Goal: Information Seeking & Learning: Learn about a topic

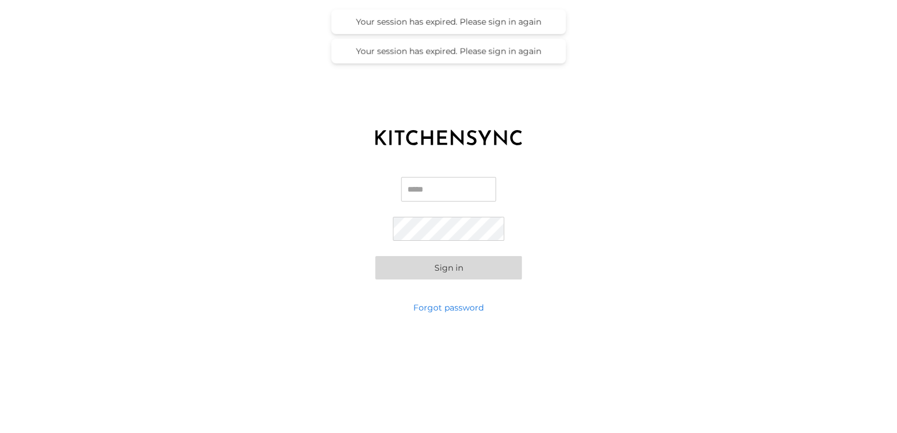
click at [468, 192] on input "Email" at bounding box center [448, 189] width 95 height 25
click at [447, 185] on input "Email" at bounding box center [448, 189] width 95 height 25
type input "*"
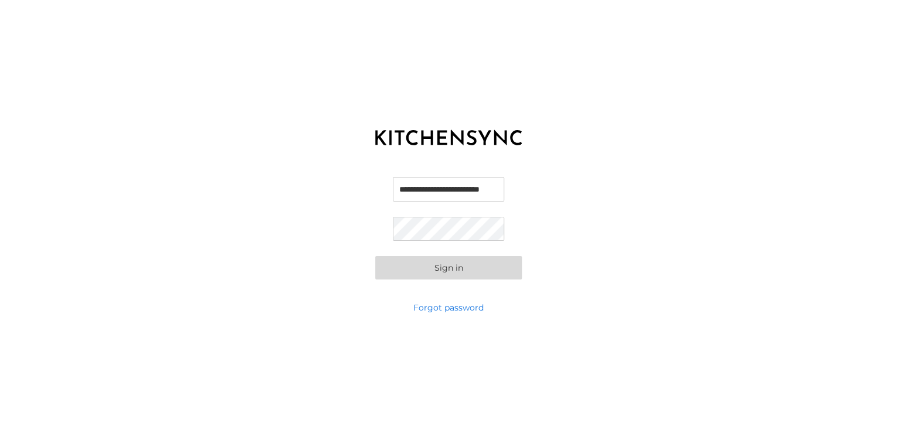
scroll to position [0, 26]
type input "**********"
click at [375, 256] on button "Sign in" at bounding box center [448, 267] width 147 height 23
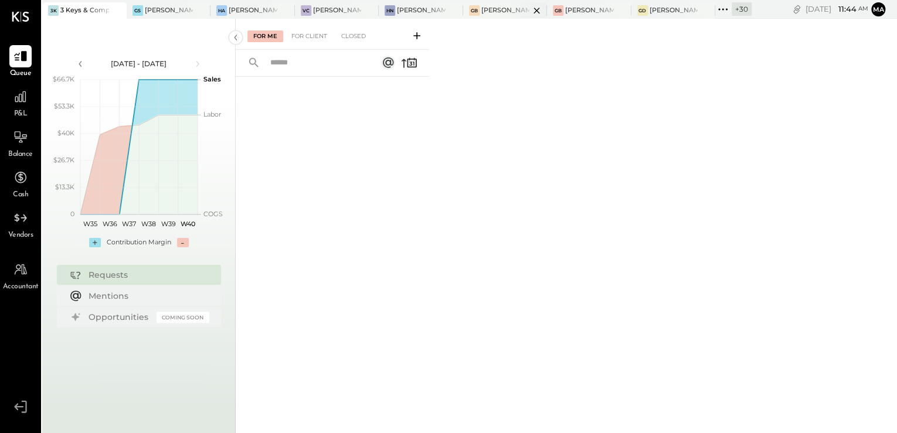
click at [488, 13] on div "[PERSON_NAME] Back Bay" at bounding box center [505, 10] width 49 height 9
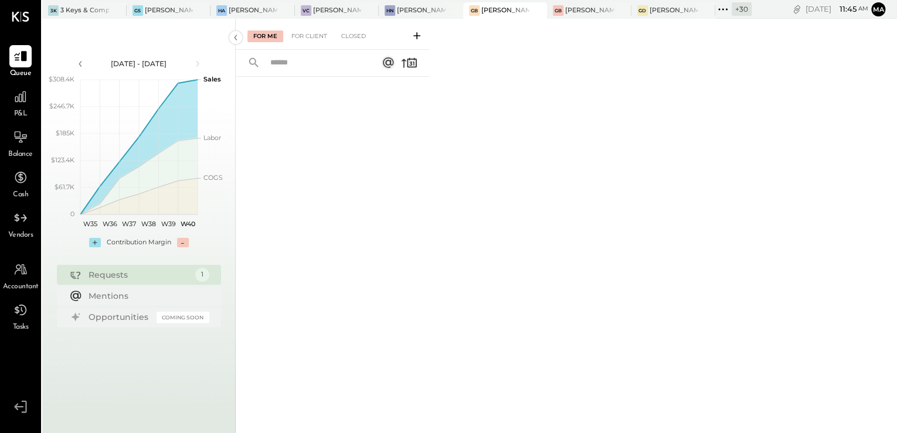
click at [16, 113] on span "P&L" at bounding box center [20, 114] width 13 height 11
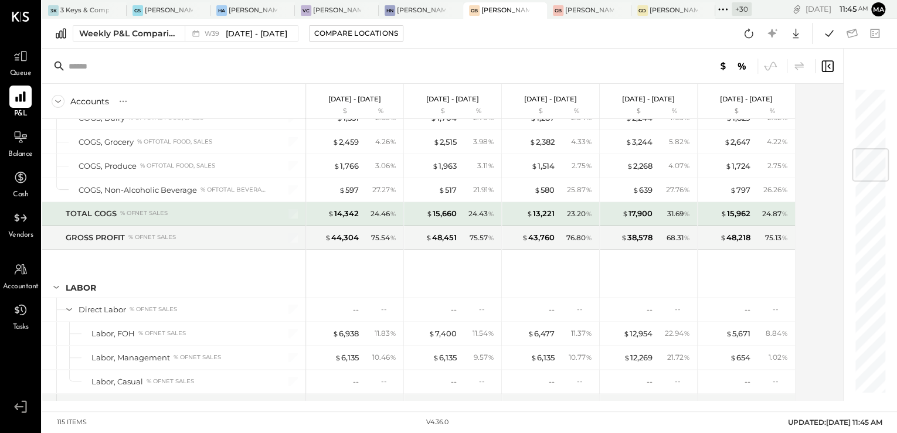
scroll to position [610, 0]
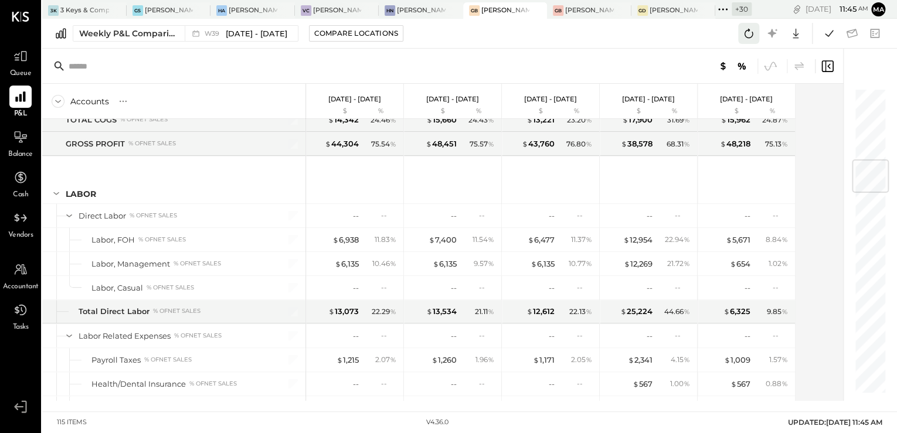
click at [745, 39] on icon at bounding box center [748, 33] width 15 height 15
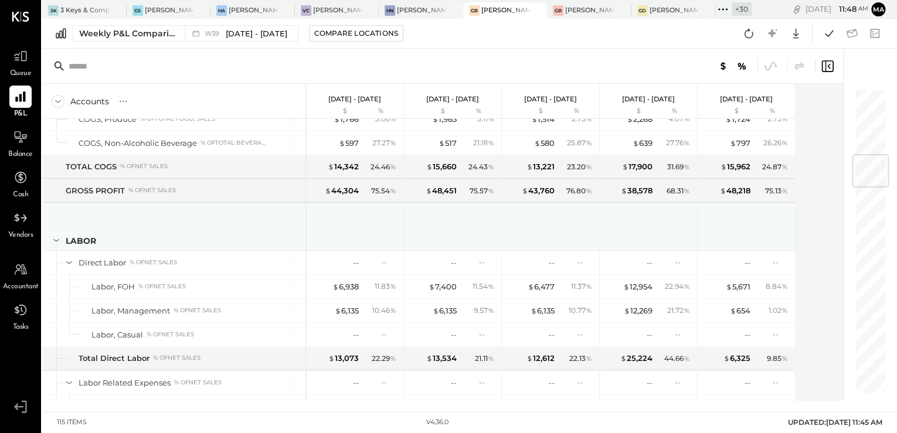
scroll to position [656, 0]
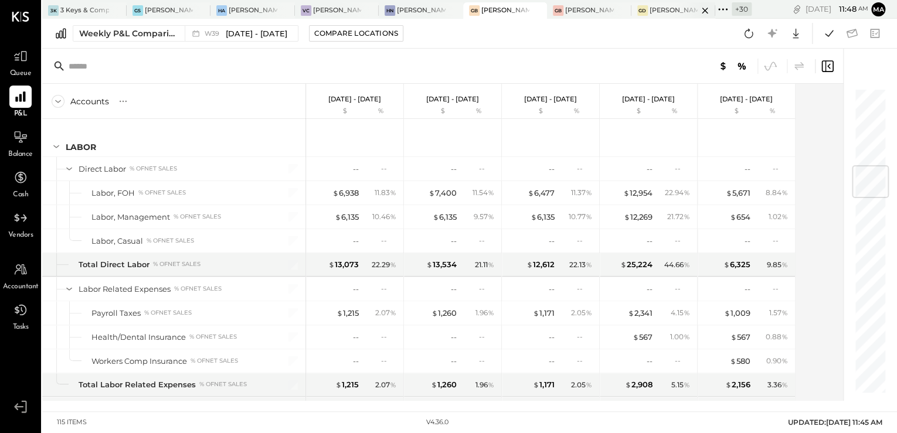
click at [664, 7] on div "[PERSON_NAME] Downtown" at bounding box center [673, 10] width 49 height 9
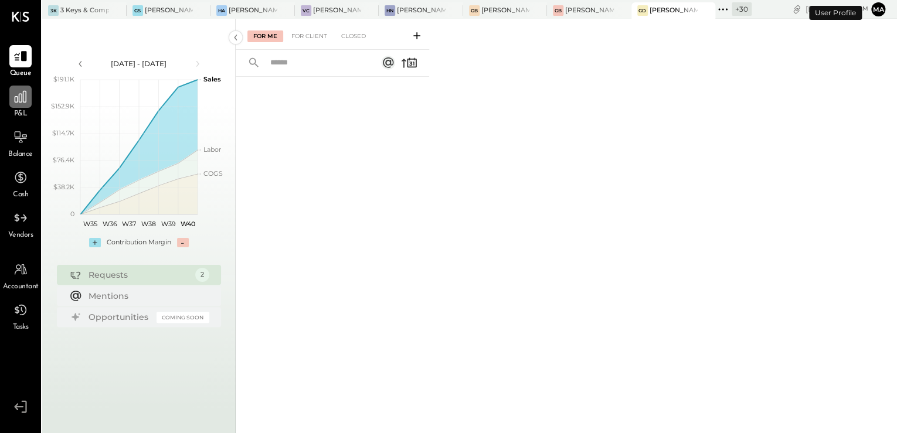
click at [14, 107] on div at bounding box center [20, 97] width 22 height 22
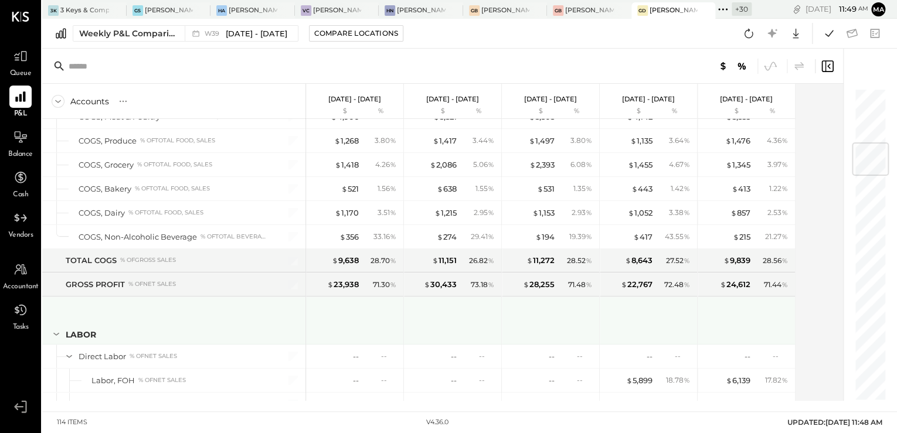
scroll to position [610, 0]
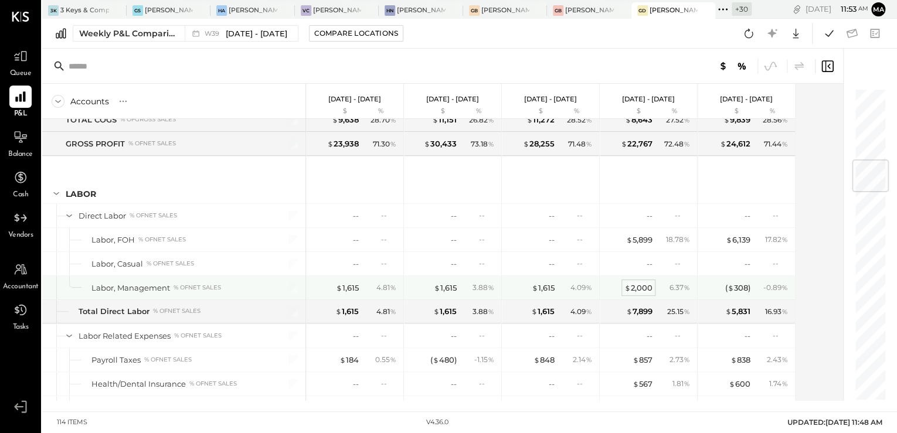
click at [638, 286] on div "$ 2,000" at bounding box center [638, 288] width 28 height 11
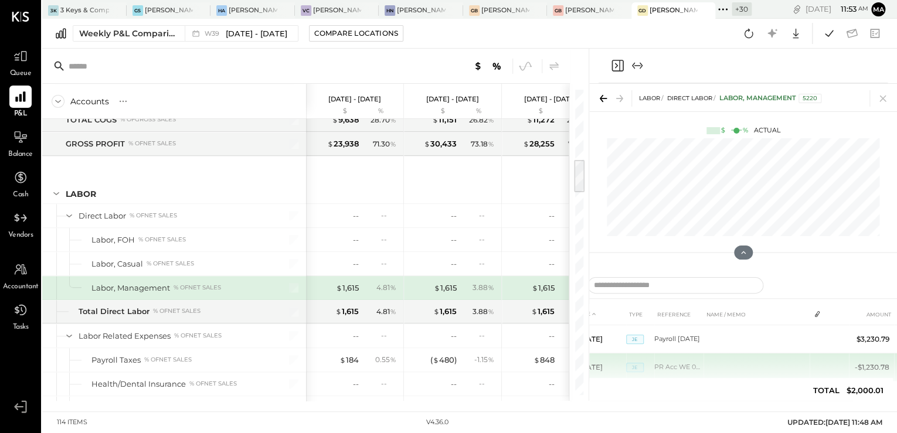
drag, startPoint x: 753, startPoint y: 393, endPoint x: 659, endPoint y: 379, distance: 94.8
click at [652, 380] on div "DATE TYPE REFERENCE NAME / MEMO AMOUNT [DATE] JE Payroll [DATE] $3,230.79 [DATE…" at bounding box center [743, 355] width 340 height 103
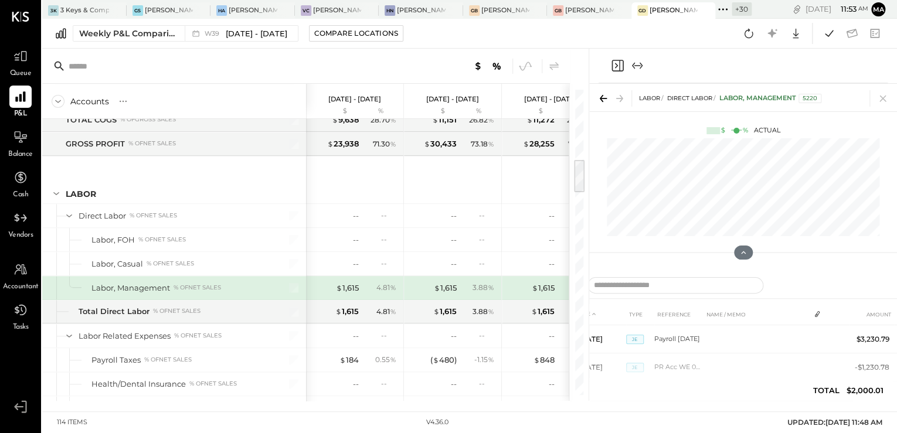
click at [600, 96] on icon at bounding box center [603, 98] width 16 height 16
drag, startPoint x: 614, startPoint y: 66, endPoint x: 611, endPoint y: 102, distance: 36.5
click at [617, 67] on icon "Close panel" at bounding box center [617, 66] width 14 height 14
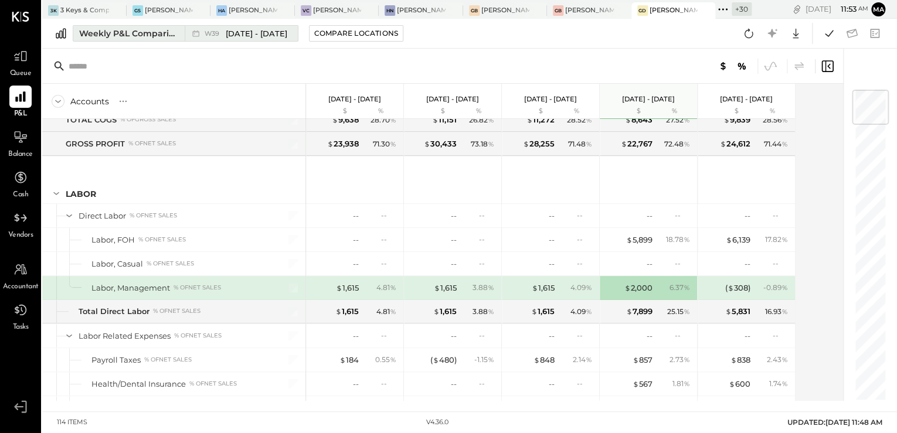
click at [246, 34] on span "[DATE] - [DATE]" at bounding box center [257, 33] width 62 height 11
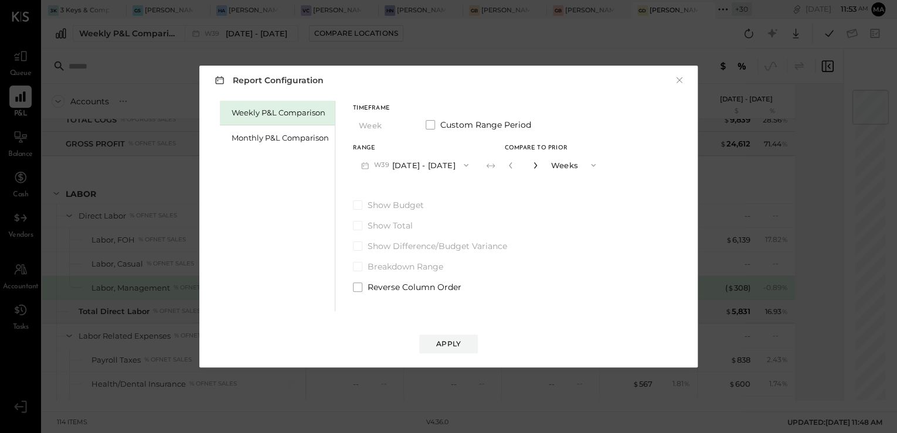
click at [539, 166] on icon "button" at bounding box center [535, 165] width 7 height 7
type input "*"
click at [455, 340] on div "Apply" at bounding box center [448, 344] width 25 height 10
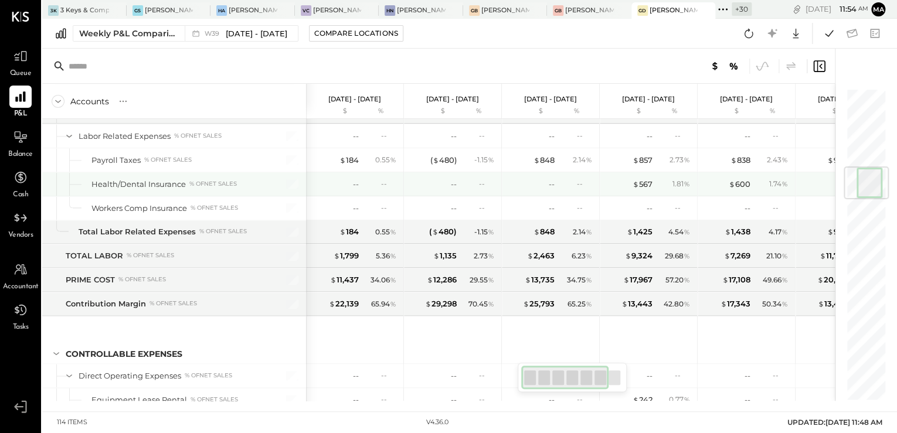
scroll to position [669, 0]
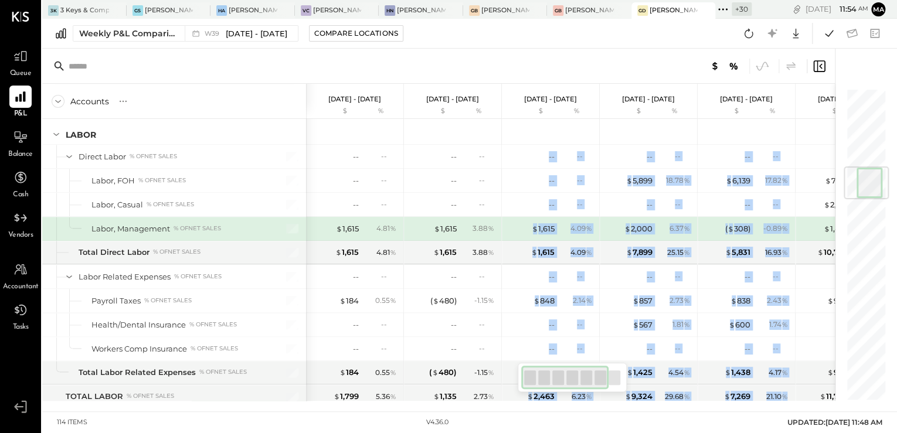
drag, startPoint x: 423, startPoint y: 406, endPoint x: 705, endPoint y: 410, distance: 281.4
click at [705, 410] on div "3K 3 Keys & Company [PERSON_NAME] Seaport HA [PERSON_NAME]'s Atlanta VC [PERSON…" at bounding box center [469, 205] width 855 height 411
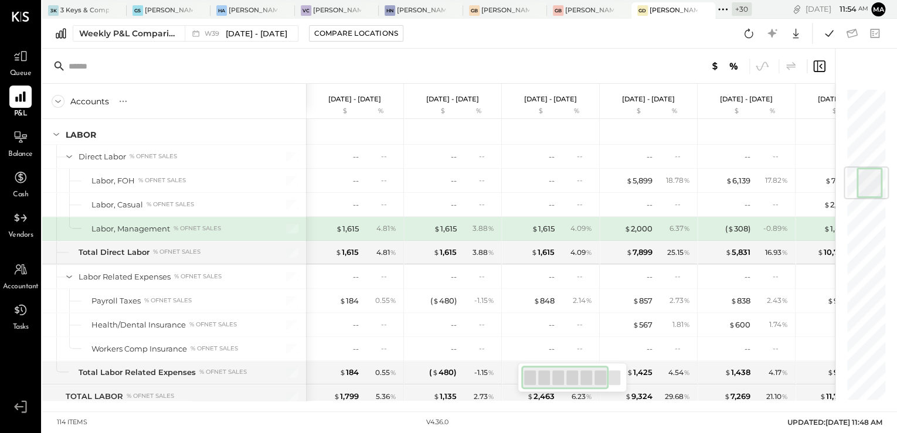
click at [685, 49] on div at bounding box center [438, 66] width 792 height 35
click at [825, 406] on div "3K 3 Keys & Company [PERSON_NAME] Seaport HA [PERSON_NAME]'s Atlanta VC [PERSON…" at bounding box center [469, 205] width 855 height 411
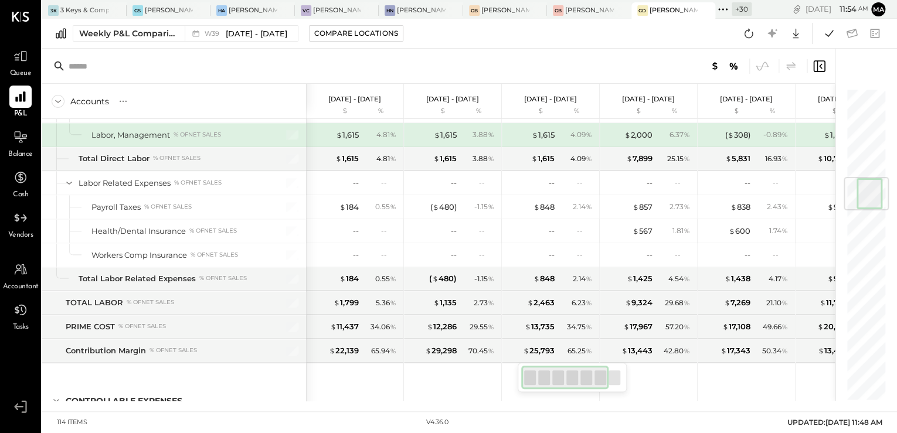
click at [616, 377] on div at bounding box center [614, 377] width 12 height 15
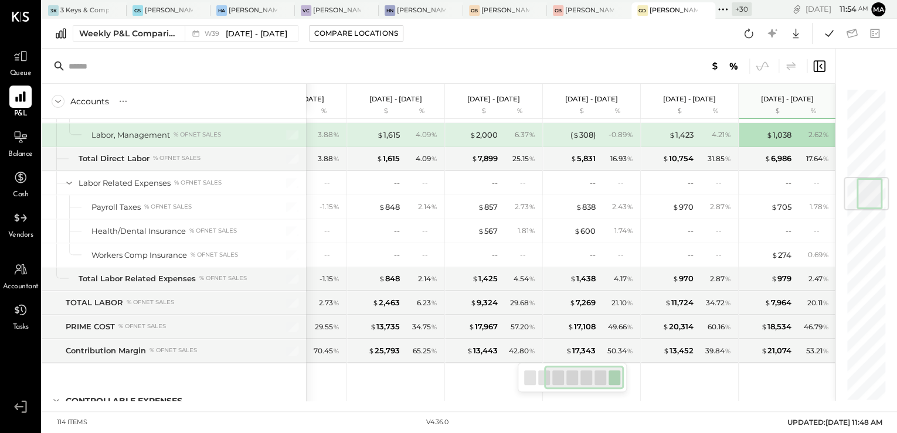
drag, startPoint x: 572, startPoint y: 379, endPoint x: 618, endPoint y: 380, distance: 46.3
click at [618, 380] on div at bounding box center [584, 377] width 80 height 23
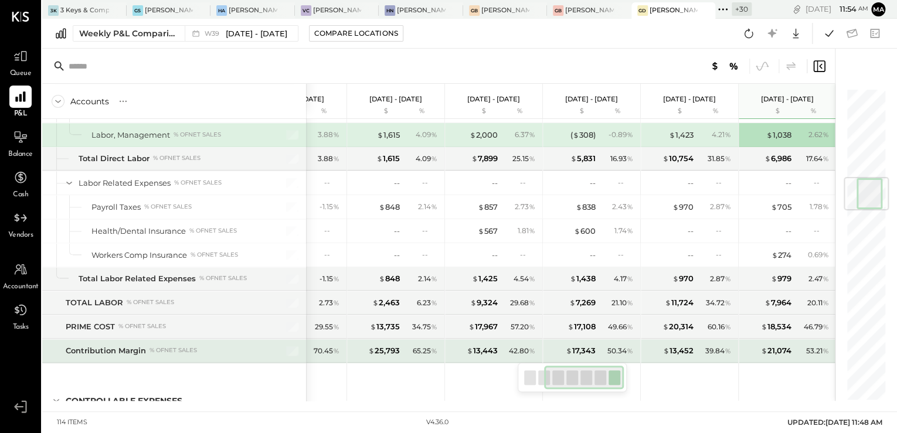
scroll to position [716, 0]
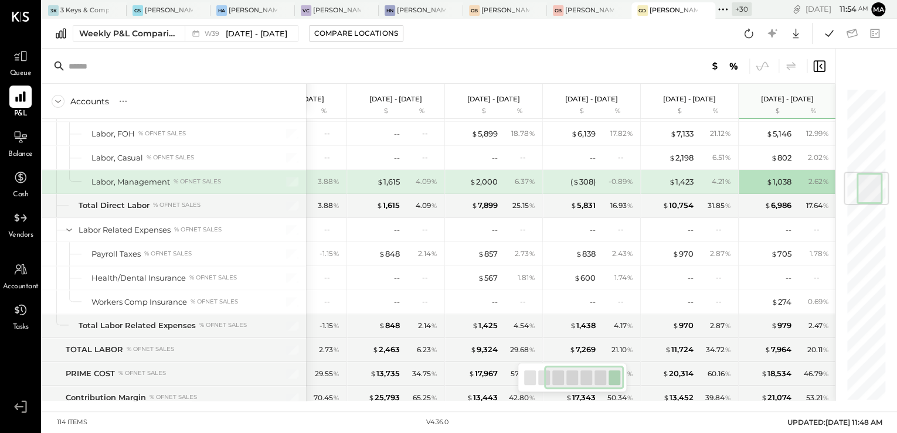
click at [524, 379] on div at bounding box center [530, 377] width 12 height 15
drag, startPoint x: 528, startPoint y: 380, endPoint x: 533, endPoint y: 375, distance: 7.5
click at [529, 381] on div at bounding box center [530, 377] width 12 height 15
click at [542, 373] on div at bounding box center [544, 377] width 12 height 15
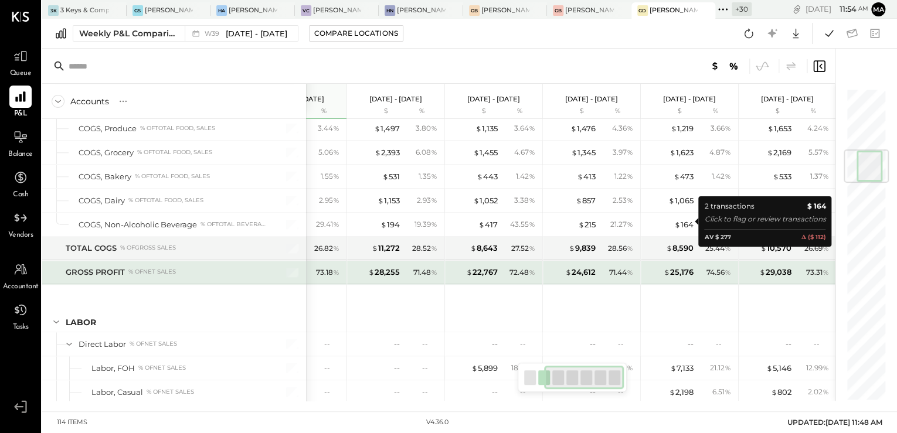
scroll to position [528, 0]
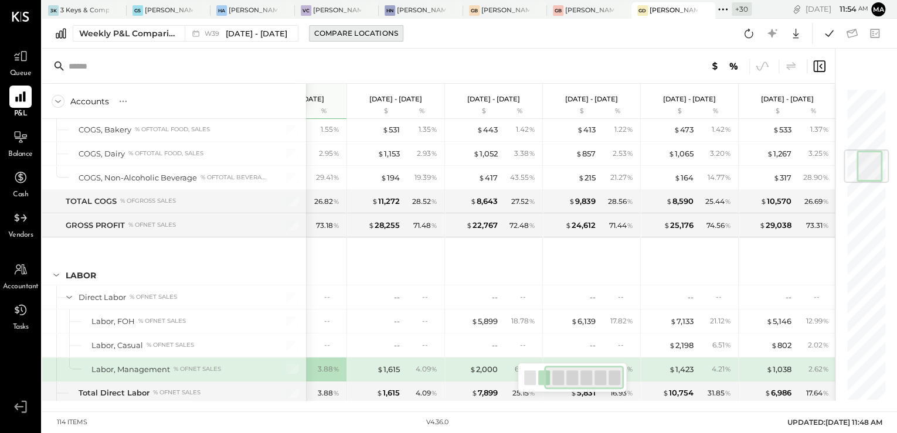
click at [338, 35] on div "Compare Locations" at bounding box center [356, 33] width 84 height 10
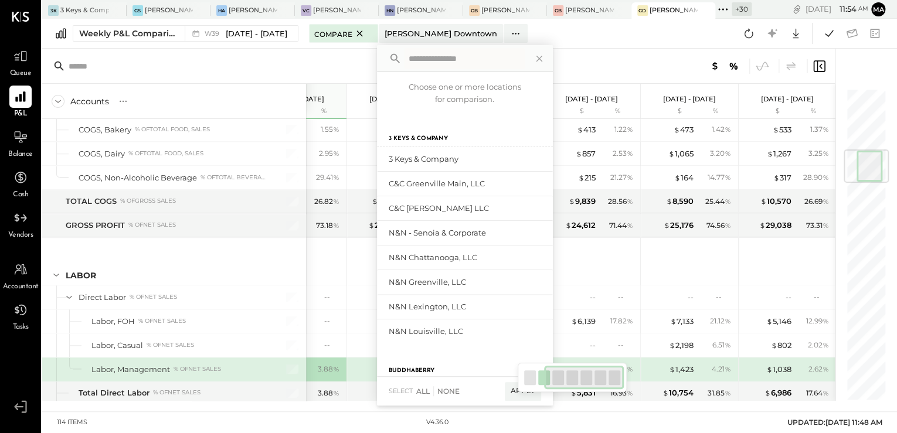
click at [431, 63] on input "text" at bounding box center [464, 58] width 121 height 21
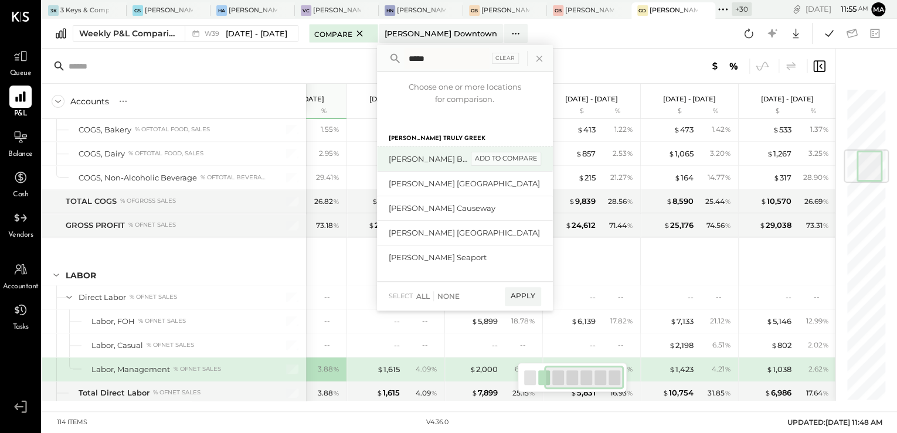
type input "*****"
drag, startPoint x: 493, startPoint y: 161, endPoint x: 490, endPoint y: 171, distance: 10.4
click at [494, 161] on div "add to compare" at bounding box center [506, 159] width 70 height 14
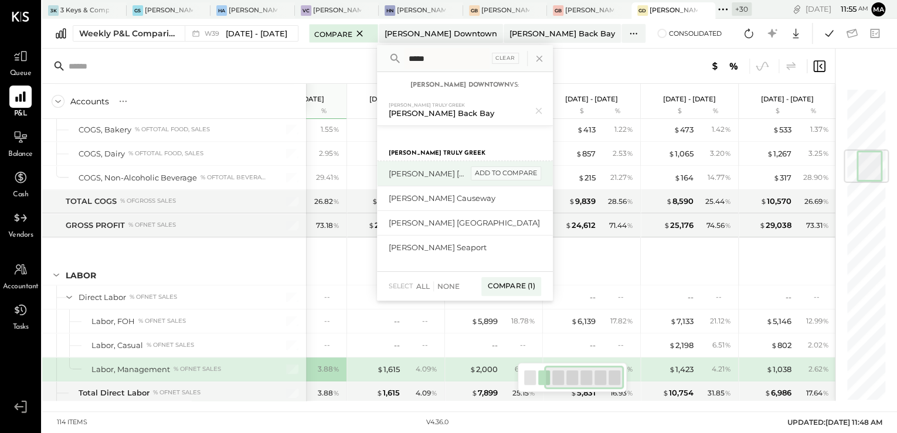
click at [510, 176] on div "add to compare" at bounding box center [506, 173] width 70 height 14
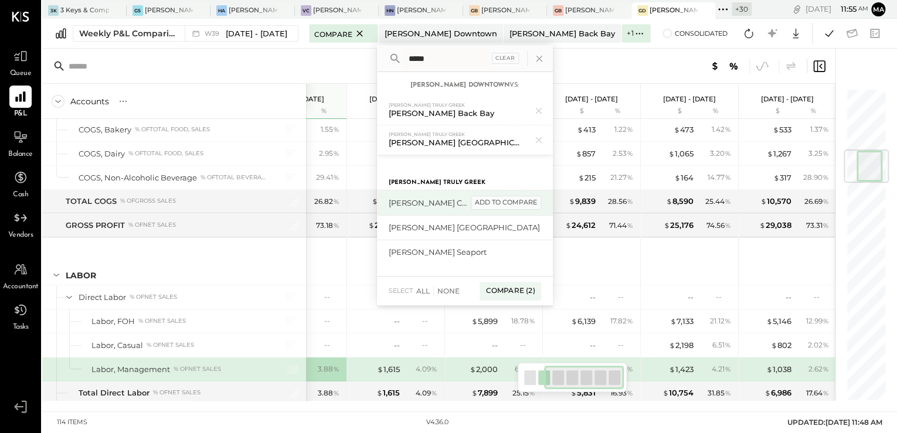
click at [503, 198] on div "add to compare" at bounding box center [506, 203] width 70 height 14
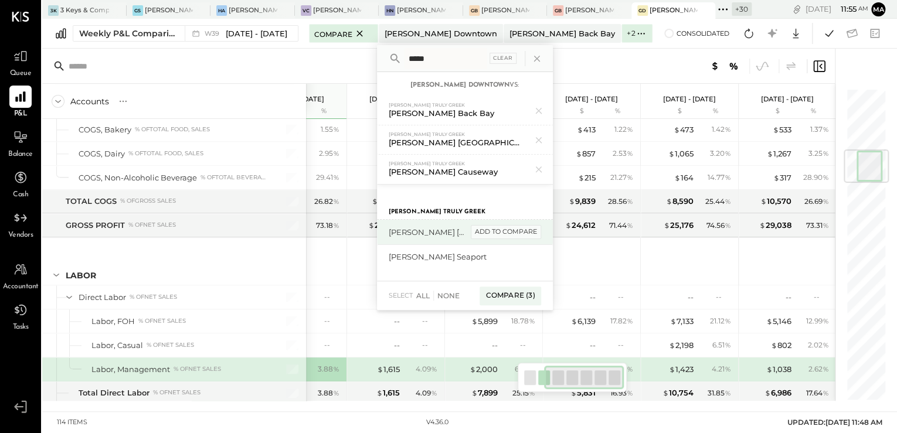
click at [506, 229] on div "add to compare" at bounding box center [506, 232] width 70 height 14
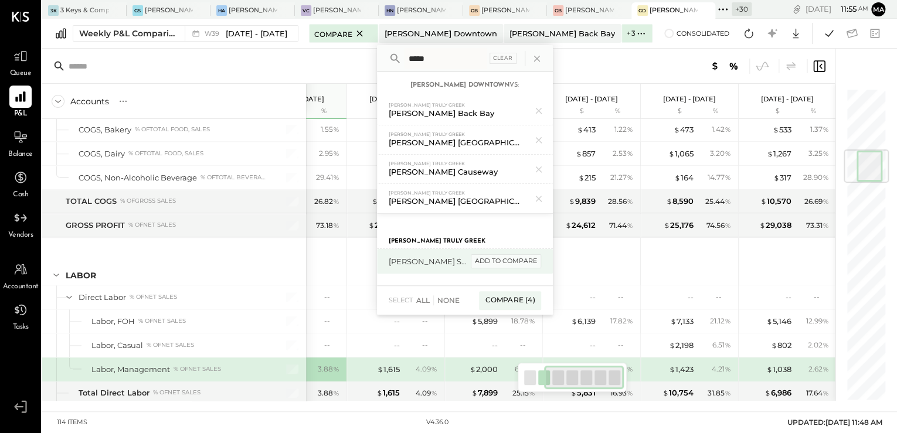
drag, startPoint x: 506, startPoint y: 258, endPoint x: 513, endPoint y: 258, distance: 6.5
click at [507, 258] on div "add to compare" at bounding box center [506, 261] width 70 height 14
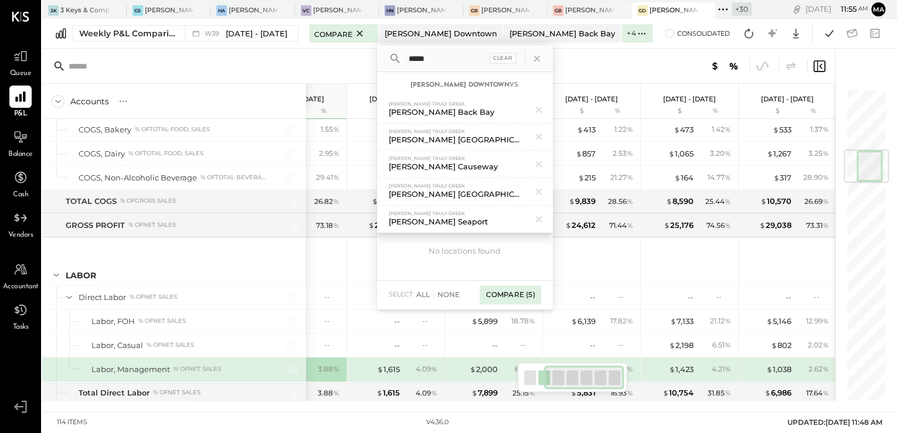
click at [518, 295] on div "Compare (5)" at bounding box center [509, 294] width 61 height 19
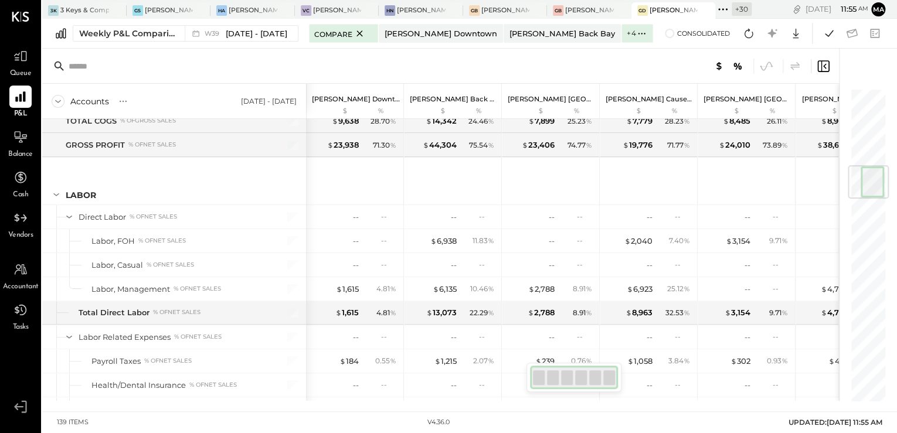
scroll to position [0, 19]
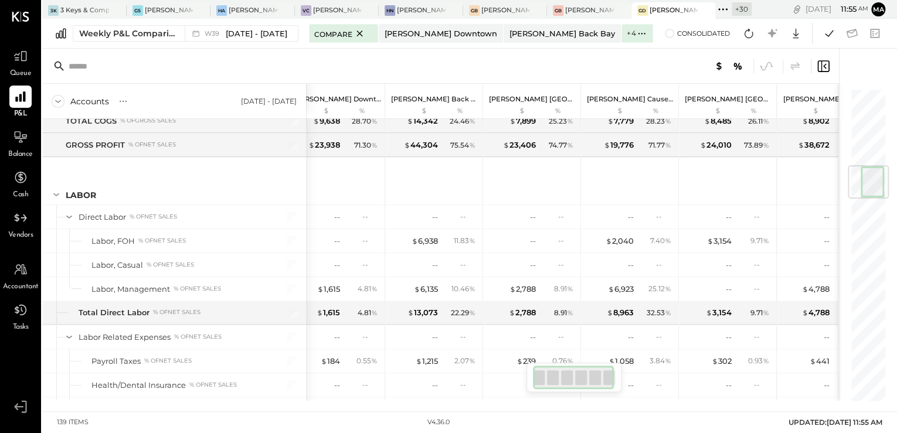
click at [610, 380] on div at bounding box center [573, 377] width 81 height 23
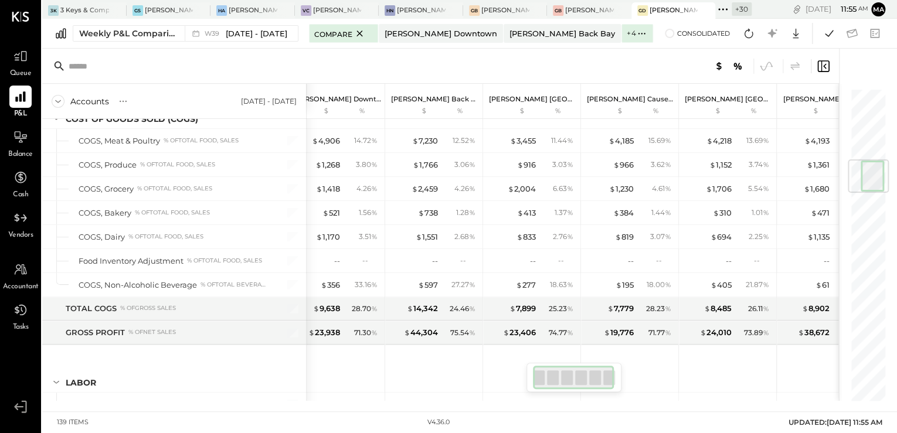
scroll to position [610, 0]
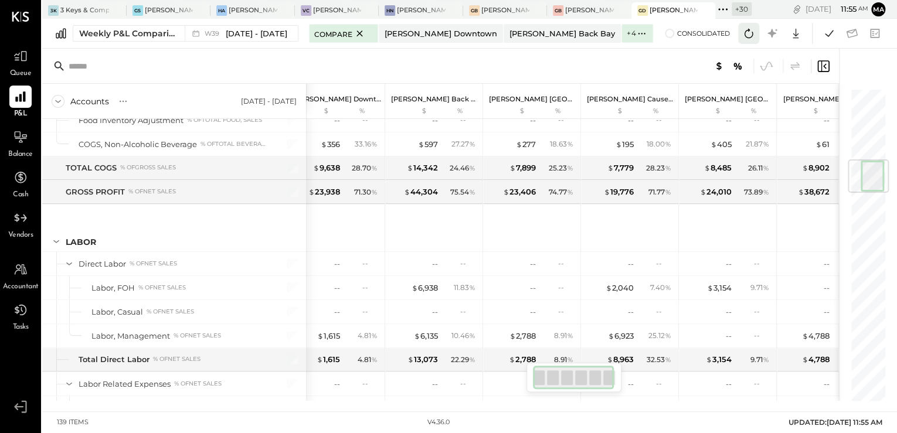
click at [746, 38] on icon at bounding box center [748, 33] width 15 height 15
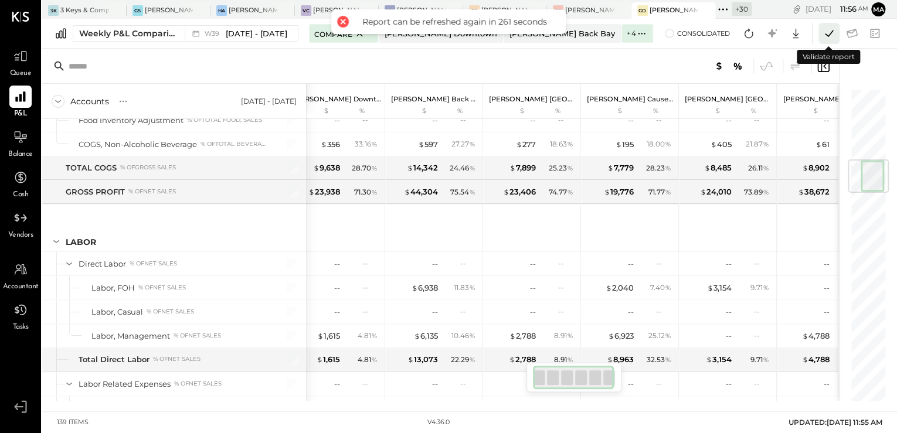
click at [822, 36] on icon at bounding box center [828, 33] width 15 height 15
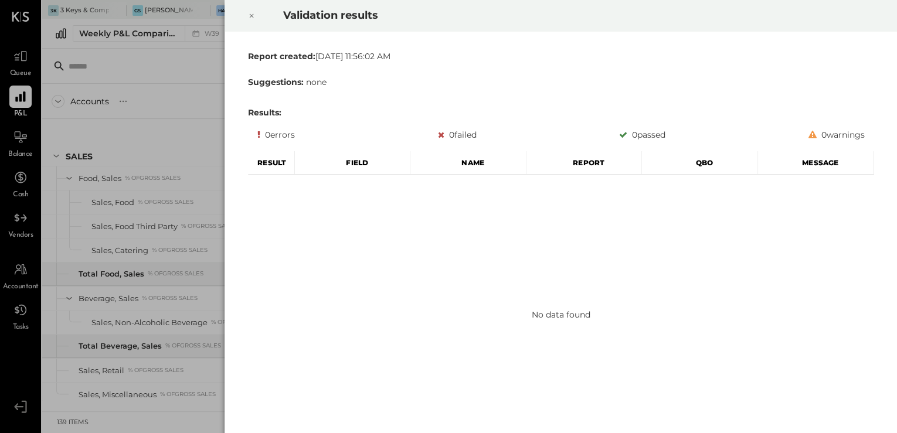
click at [254, 16] on div at bounding box center [252, 15] width 26 height 33
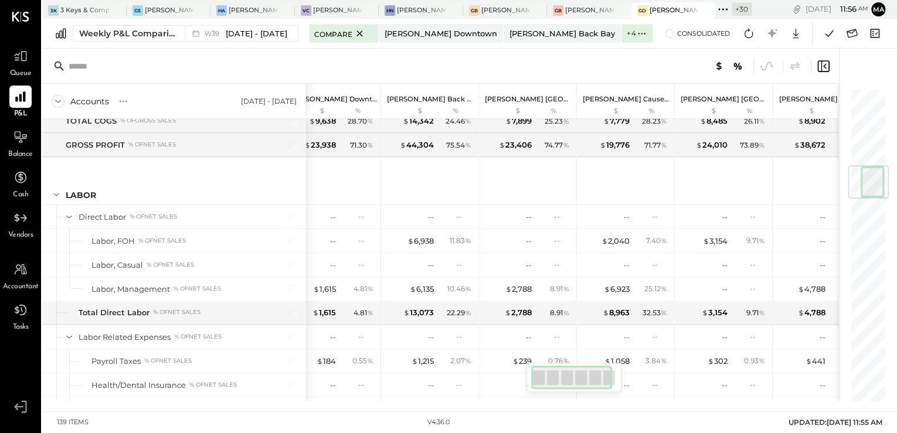
scroll to position [0, 7]
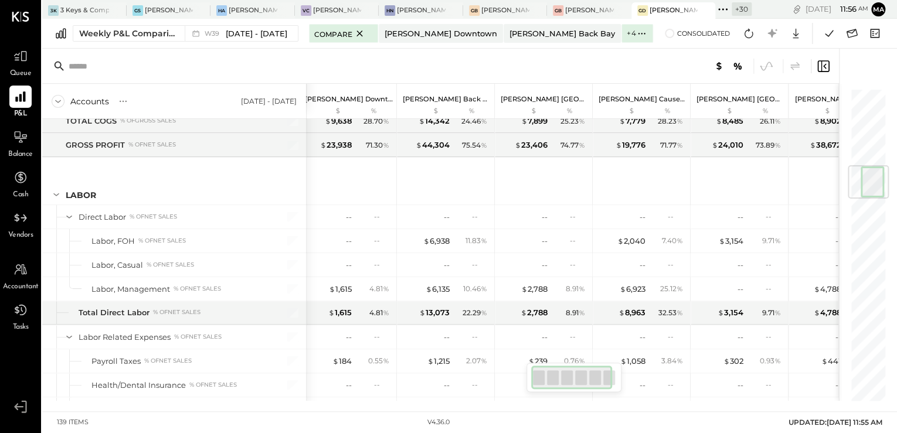
click at [607, 379] on div at bounding box center [571, 377] width 81 height 23
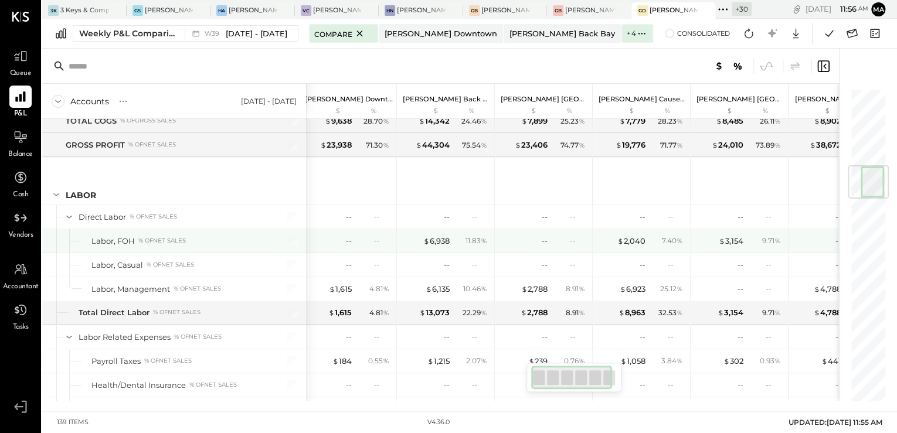
click at [828, 237] on div "--" at bounding box center [817, 241] width 47 height 11
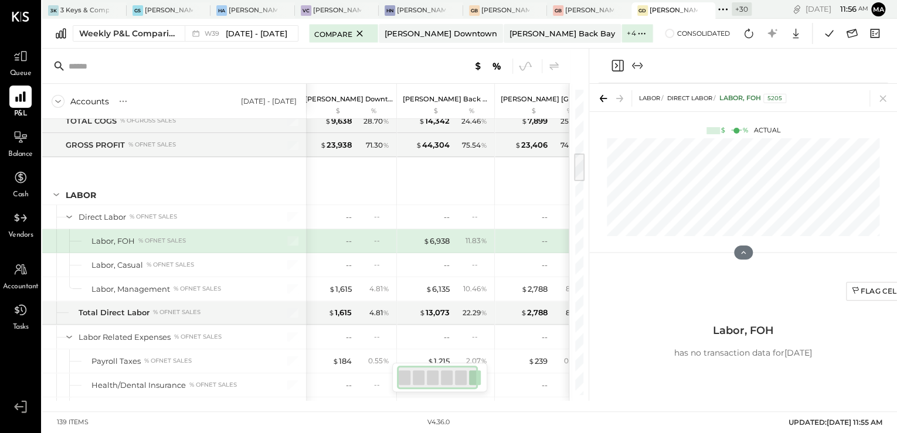
click at [829, 238] on div "LABOR Direct Labor Labor, FOH 5205 $ % Actual" at bounding box center [743, 176] width 308 height 185
click at [601, 103] on icon at bounding box center [603, 98] width 16 height 16
click at [621, 66] on icon "Close panel" at bounding box center [617, 66] width 14 height 14
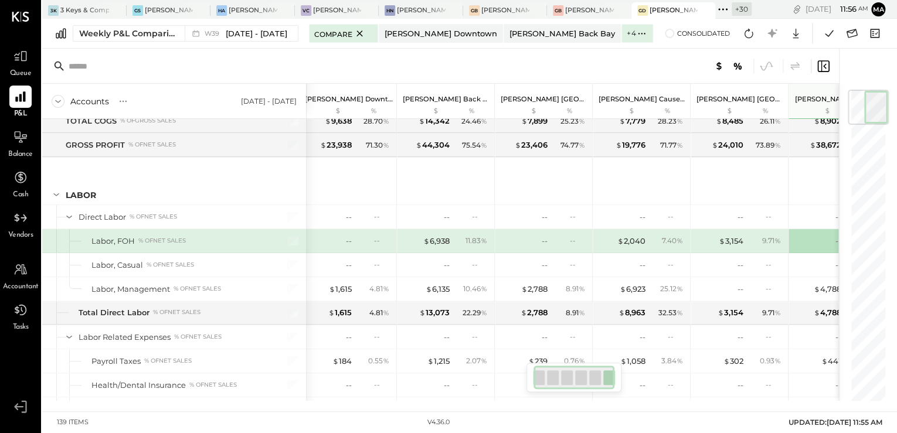
scroll to position [0, 23]
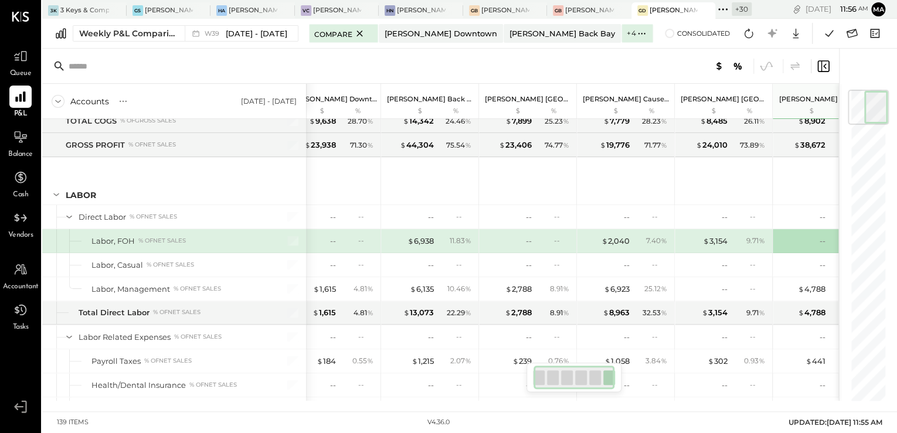
click at [595, 379] on div at bounding box center [573, 377] width 81 height 23
click at [571, 379] on div at bounding box center [573, 377] width 81 height 23
click at [550, 380] on div at bounding box center [573, 377] width 81 height 23
click at [541, 380] on div at bounding box center [573, 377] width 81 height 23
click at [579, 381] on div at bounding box center [573, 377] width 81 height 23
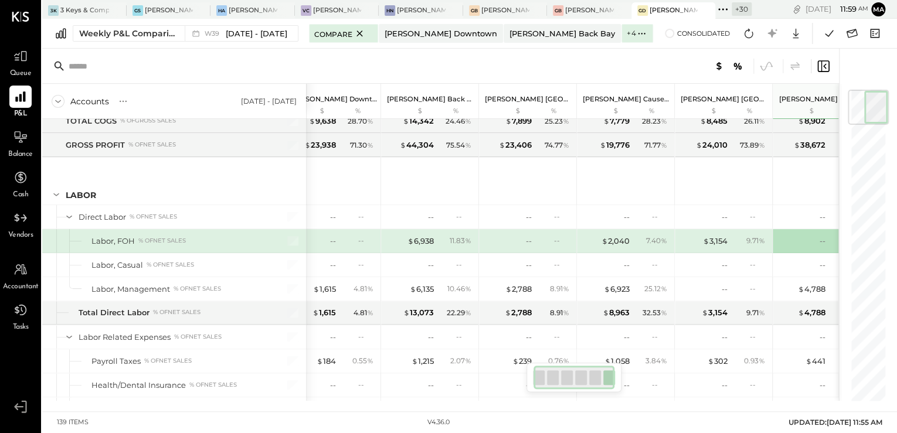
scroll to position [0, 38]
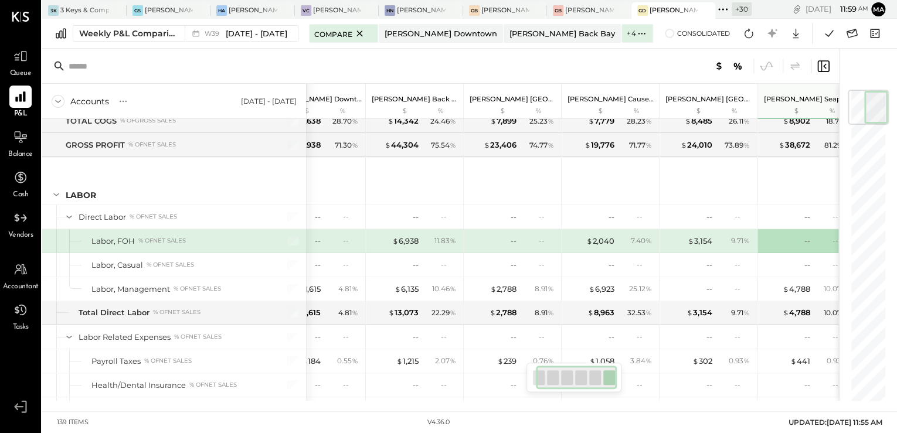
click at [555, 378] on div at bounding box center [576, 377] width 81 height 23
click at [542, 380] on div at bounding box center [576, 377] width 81 height 23
click at [533, 380] on div at bounding box center [539, 377] width 12 height 15
click at [540, 379] on div at bounding box center [576, 377] width 81 height 23
click at [491, 12] on div "[PERSON_NAME] Back Bay" at bounding box center [505, 10] width 49 height 9
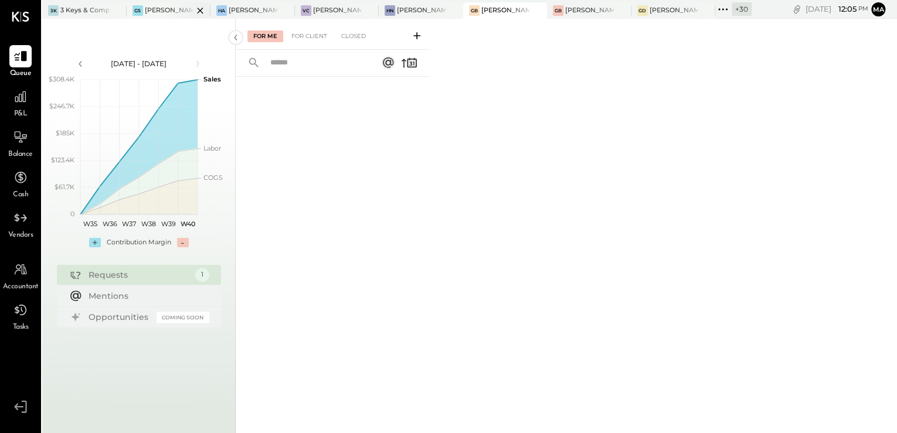
click at [157, 14] on div "[PERSON_NAME] Seaport" at bounding box center [169, 10] width 49 height 9
click at [22, 150] on span "Balance" at bounding box center [20, 154] width 25 height 11
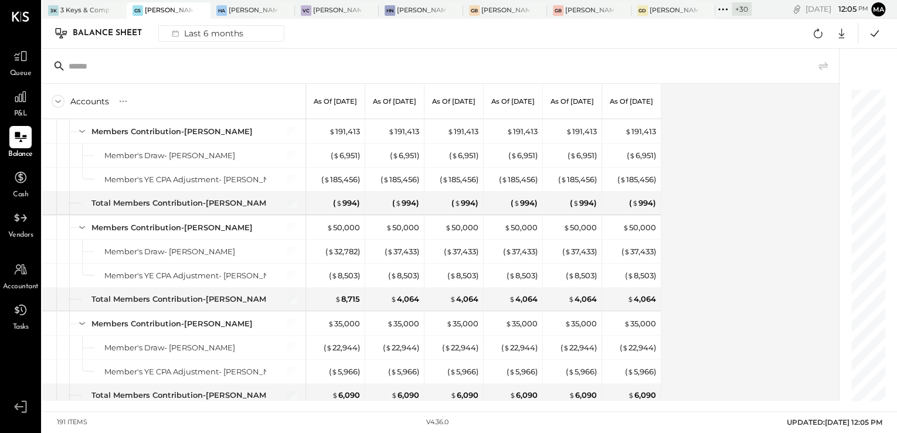
scroll to position [3235, 0]
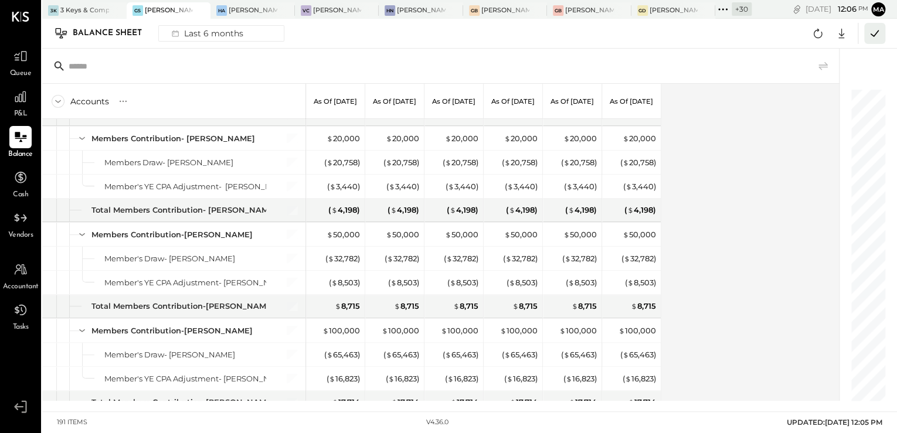
click at [870, 32] on icon at bounding box center [874, 33] width 15 height 15
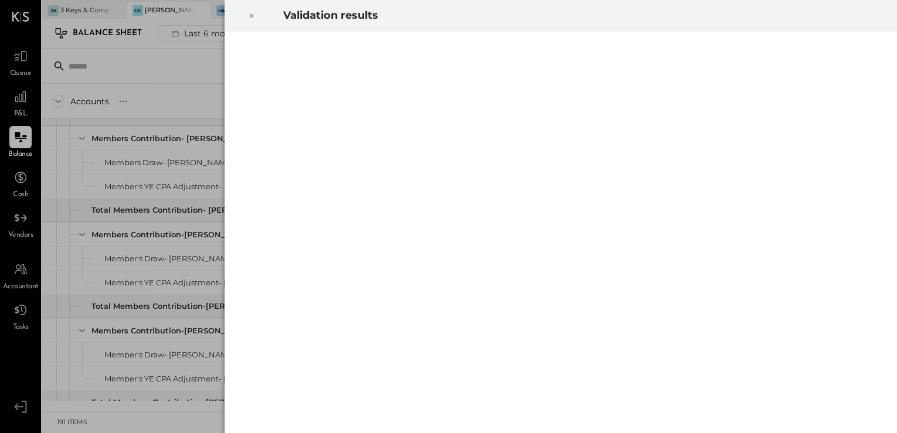
click at [251, 20] on icon at bounding box center [251, 16] width 7 height 14
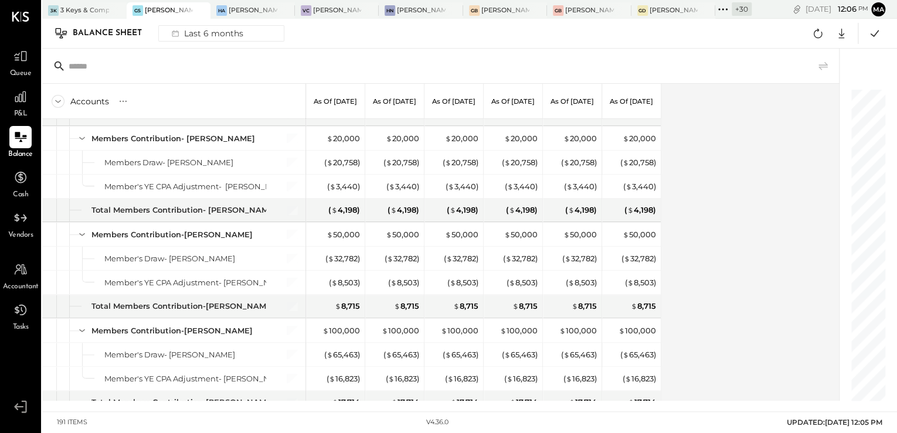
click at [757, 181] on div "Accounts S GL As of [DATE] As of [DATE] As of [DATE] As of [DATE] As of [DATE] …" at bounding box center [441, 242] width 798 height 317
